Goal: Information Seeking & Learning: Learn about a topic

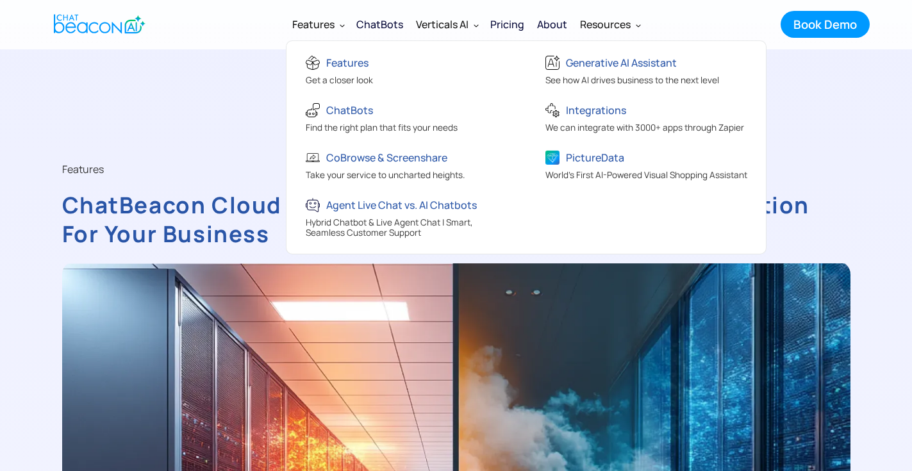
click at [338, 27] on div "Features" at bounding box center [318, 24] width 64 height 31
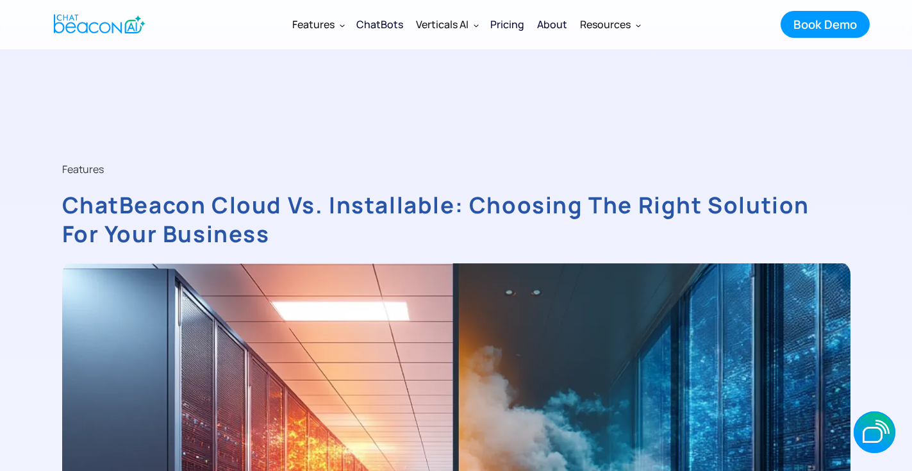
click at [338, 27] on div "Features" at bounding box center [318, 24] width 64 height 31
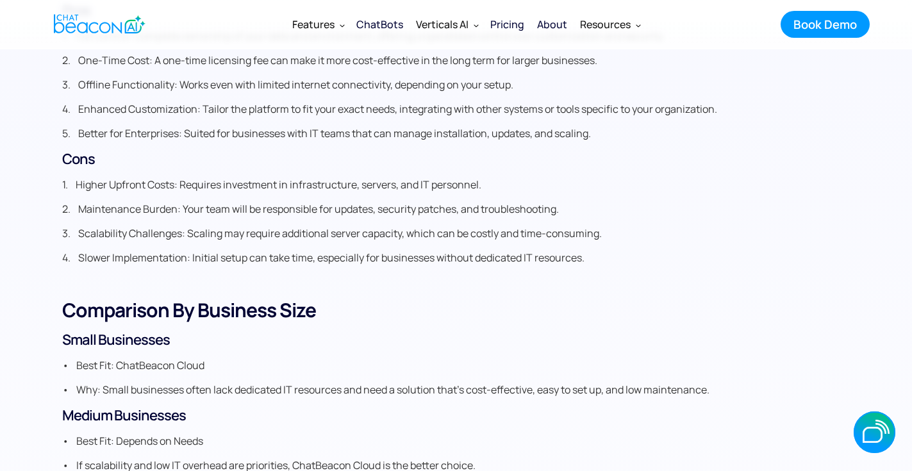
scroll to position [1343, 0]
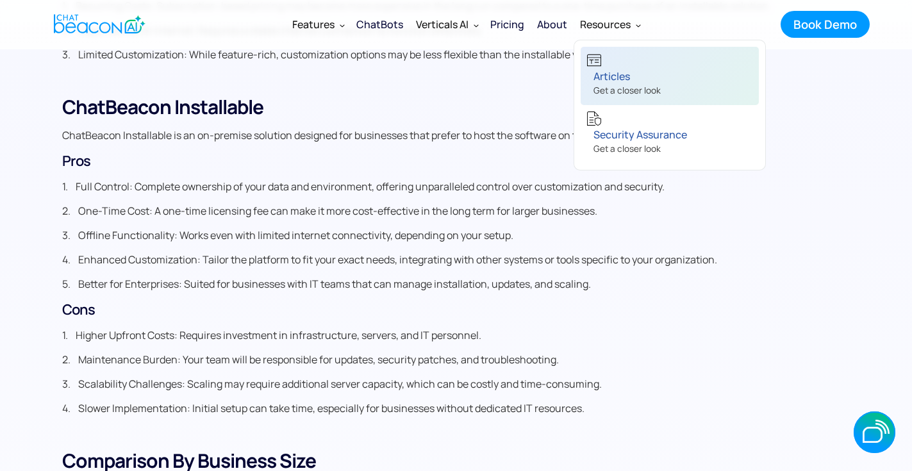
click at [615, 76] on div "Articles" at bounding box center [626, 76] width 67 height 18
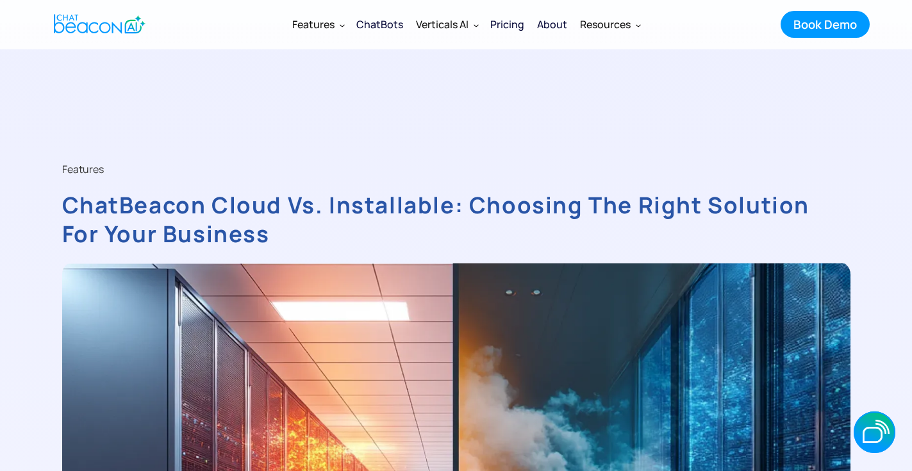
click at [504, 25] on div "Pricing" at bounding box center [507, 24] width 34 height 18
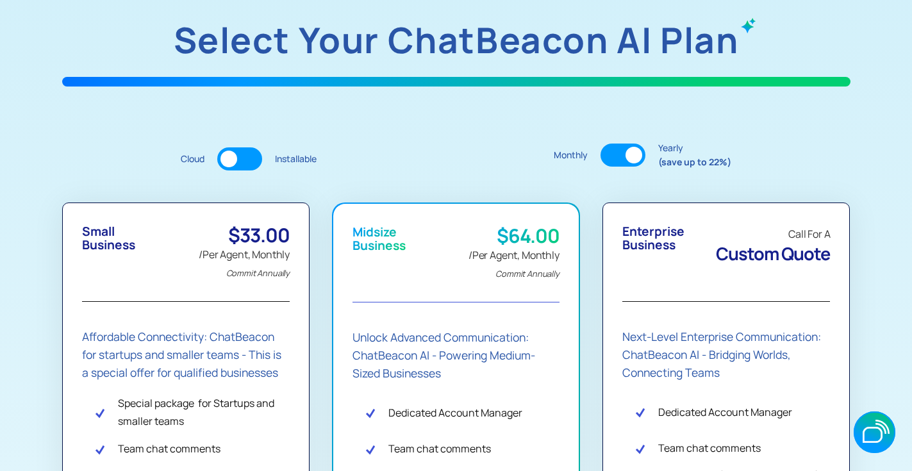
scroll to position [174, 0]
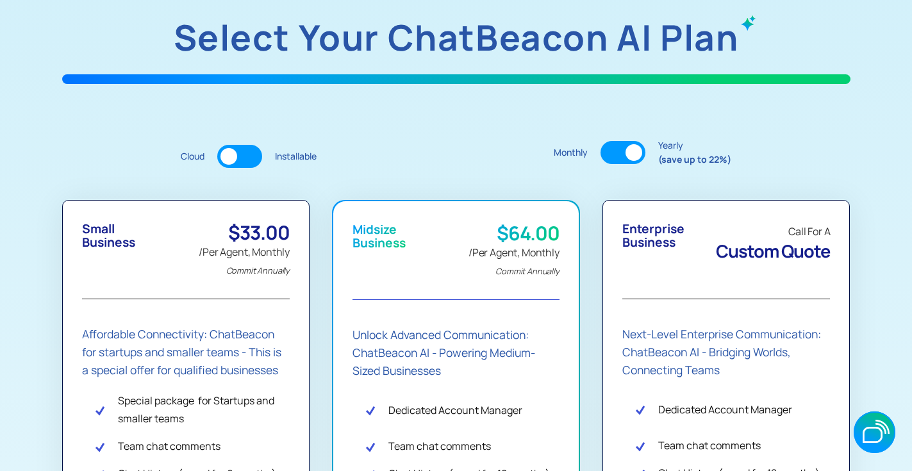
click at [251, 157] on div at bounding box center [239, 156] width 45 height 23
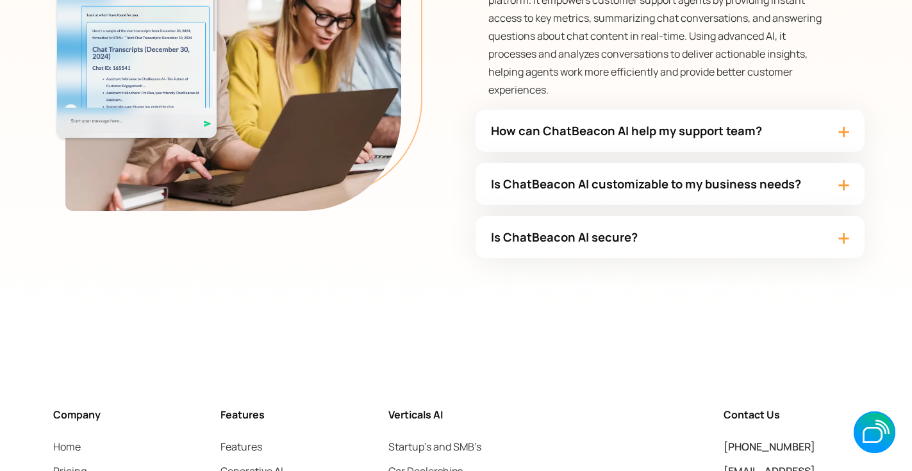
scroll to position [3665, 0]
